Goal: Find specific page/section: Find specific page/section

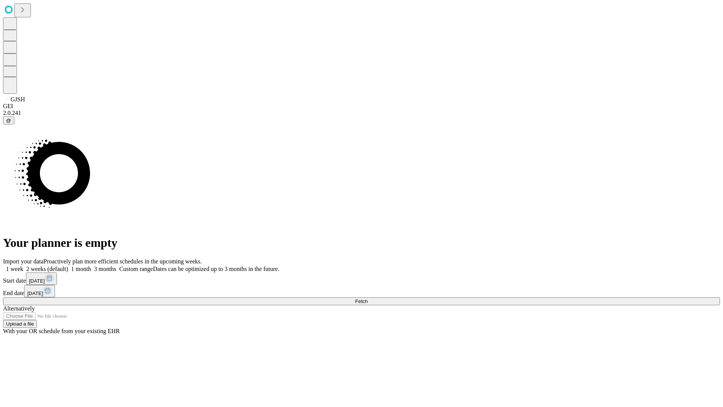
click at [368, 298] on span "Fetch" at bounding box center [361, 301] width 12 height 6
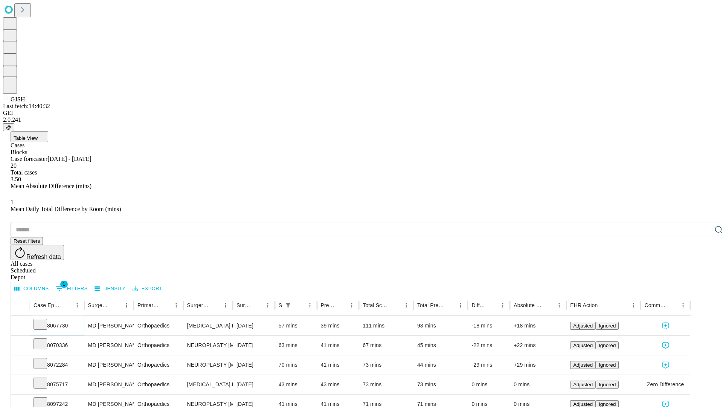
click at [44, 320] on icon at bounding box center [41, 324] width 8 height 8
